Goal: Find specific page/section: Find specific page/section

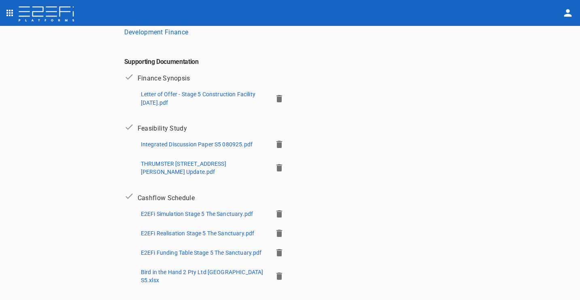
scroll to position [136, 0]
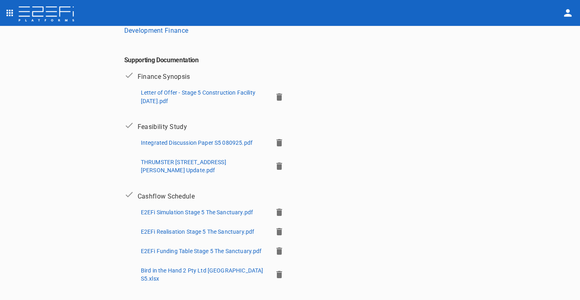
click at [46, 12] on img at bounding box center [46, 14] width 57 height 16
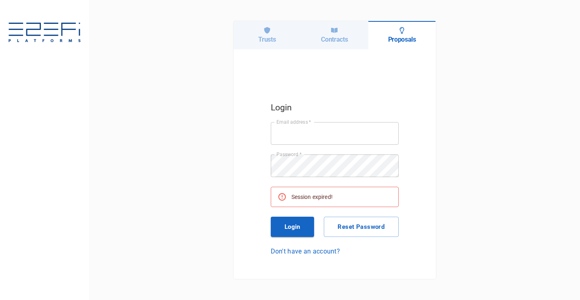
click at [325, 34] on div "Contracts" at bounding box center [335, 35] width 68 height 28
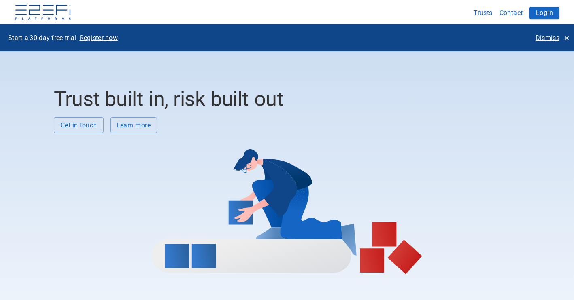
click at [568, 38] on icon "button" at bounding box center [566, 38] width 8 height 8
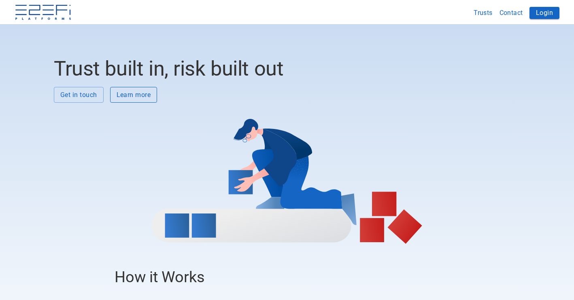
click at [142, 96] on button "Learn more" at bounding box center [133, 95] width 47 height 16
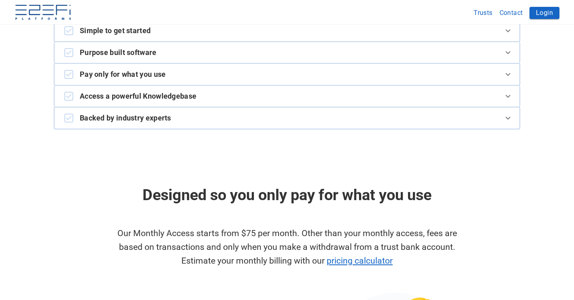
scroll to position [1751, 0]
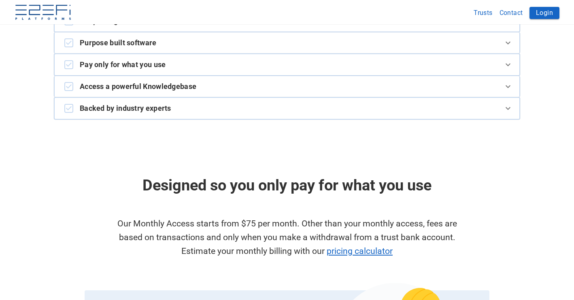
click at [510, 82] on icon at bounding box center [508, 87] width 10 height 10
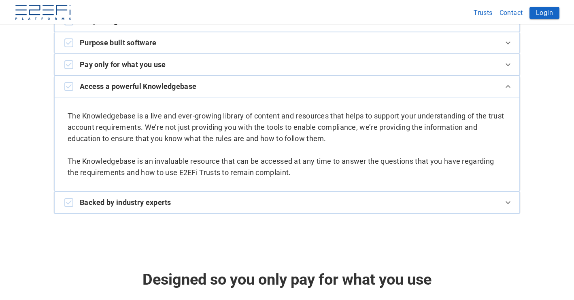
click at [510, 82] on icon at bounding box center [508, 87] width 10 height 10
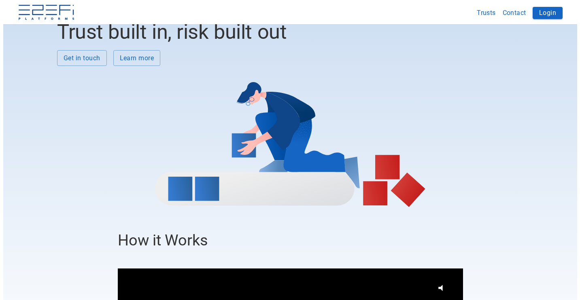
scroll to position [0, 0]
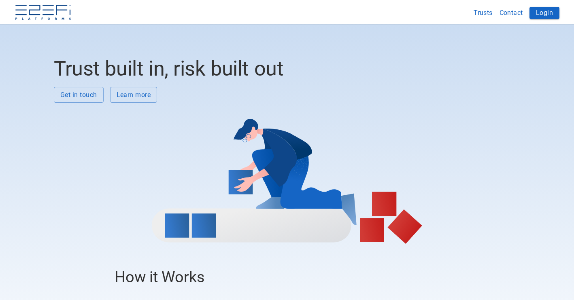
click at [492, 12] on button "Trusts" at bounding box center [483, 13] width 26 height 16
